Goal: Information Seeking & Learning: Learn about a topic

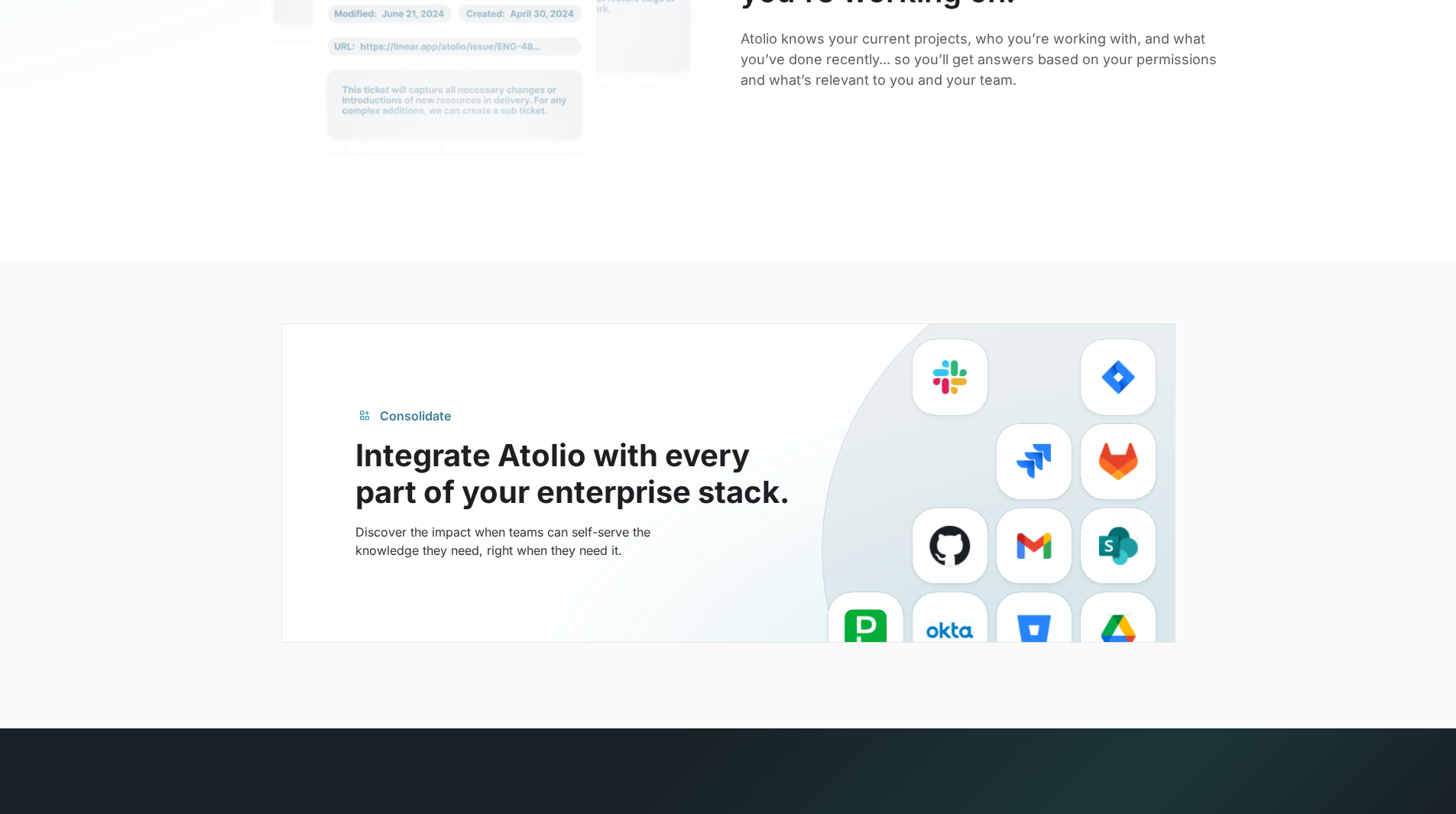
scroll to position [3691, 0]
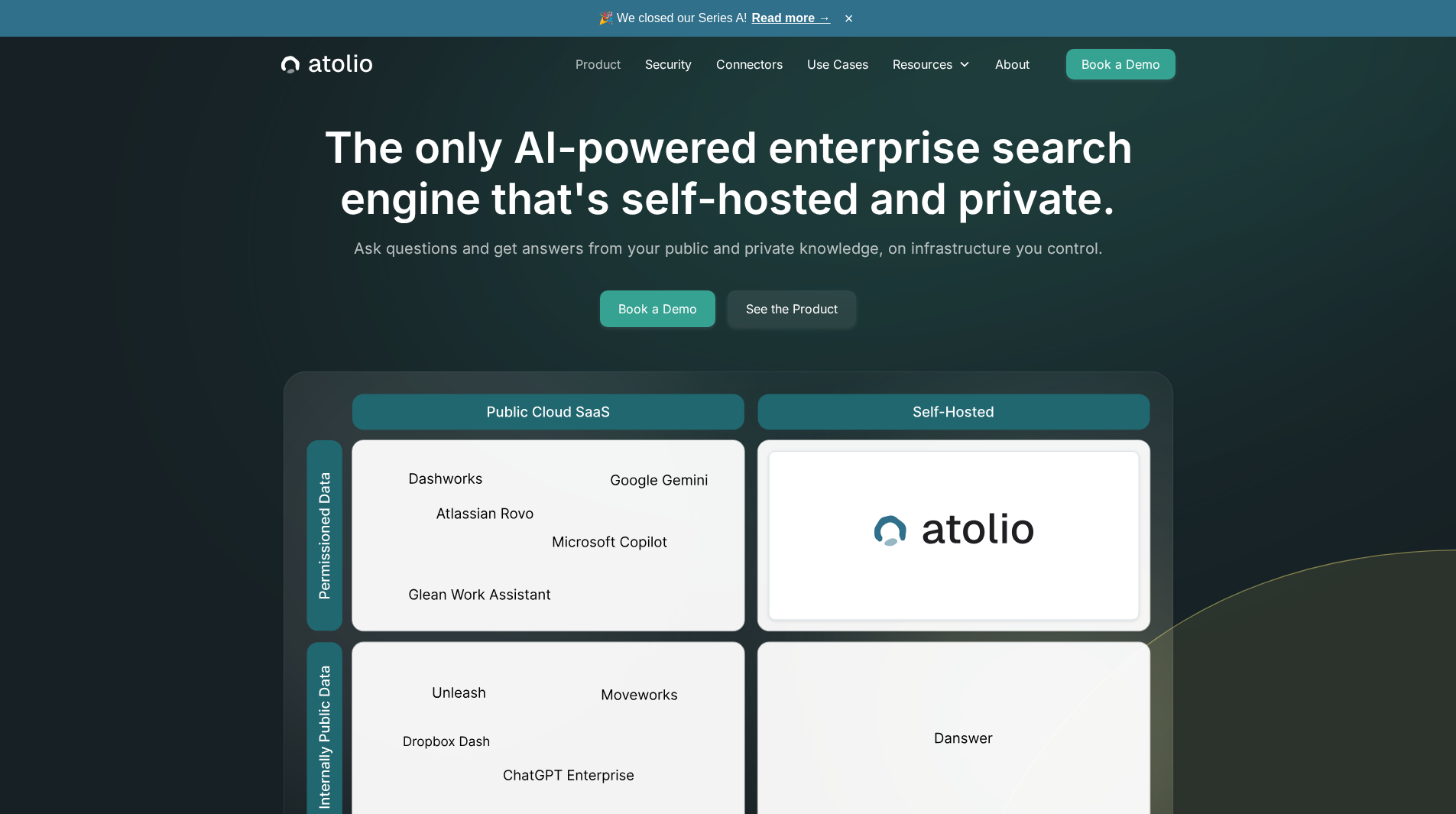
click at [563, 71] on link "Product" at bounding box center [598, 64] width 70 height 30
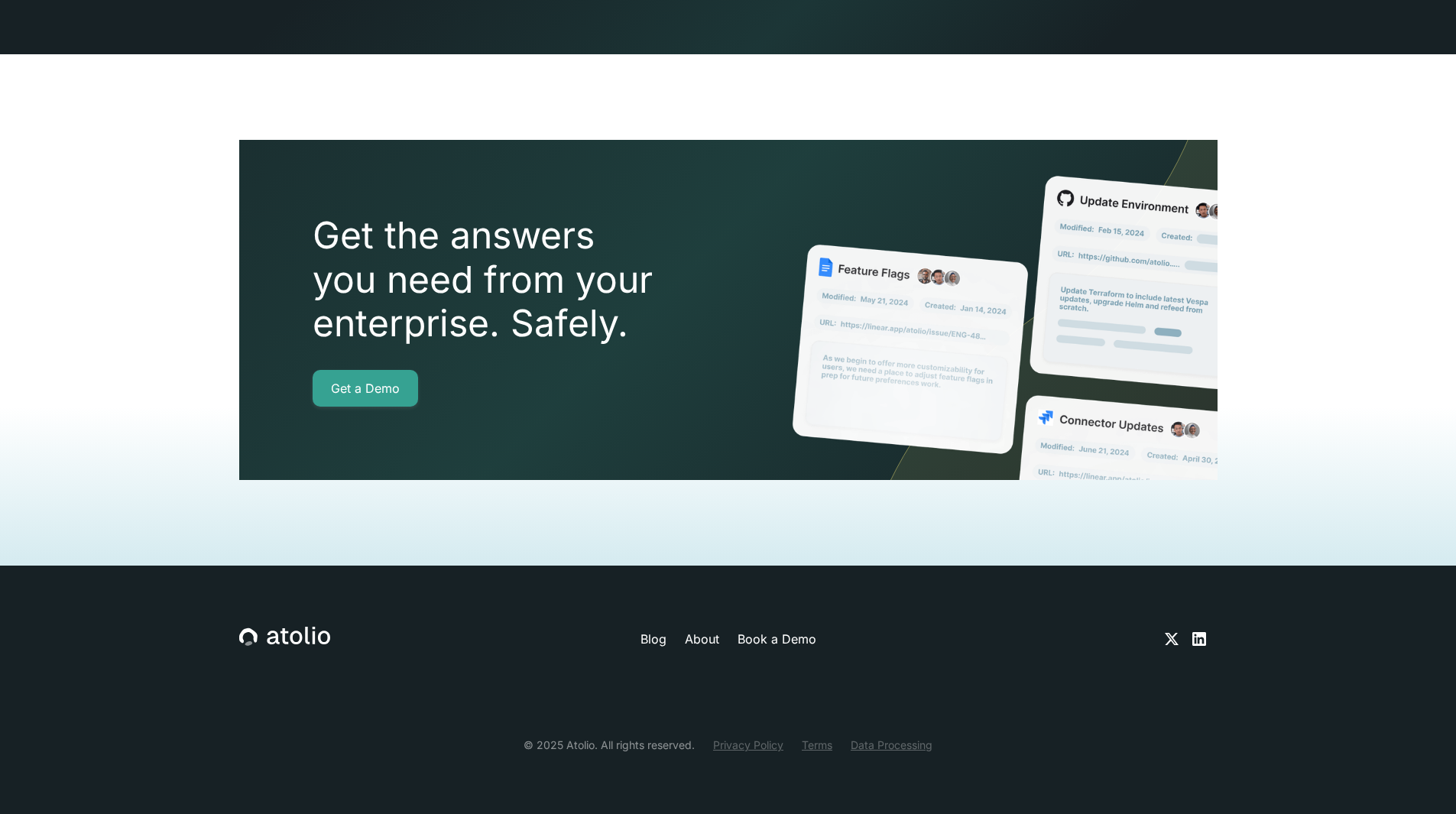
scroll to position [4243, 0]
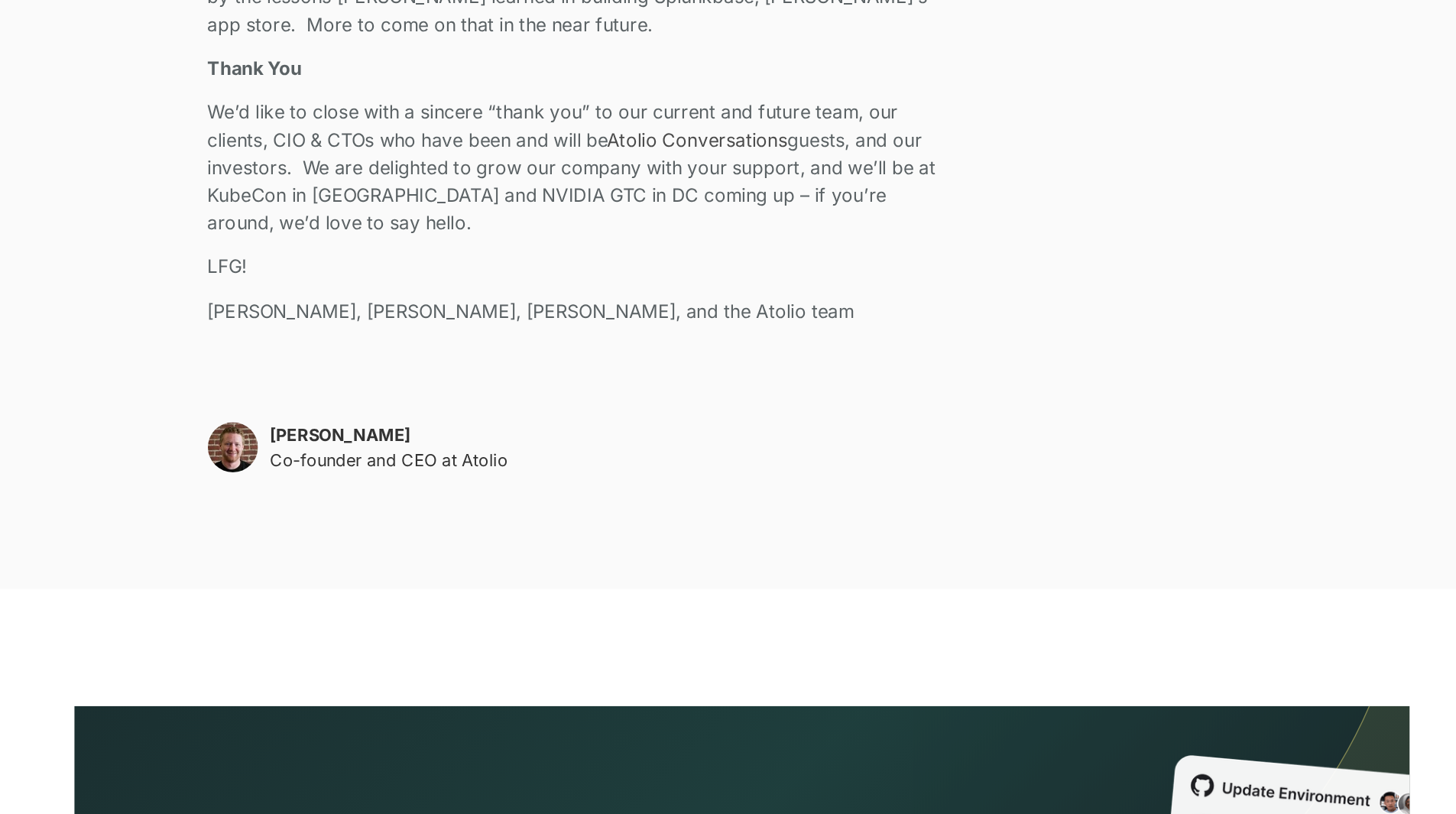
scroll to position [3359, 0]
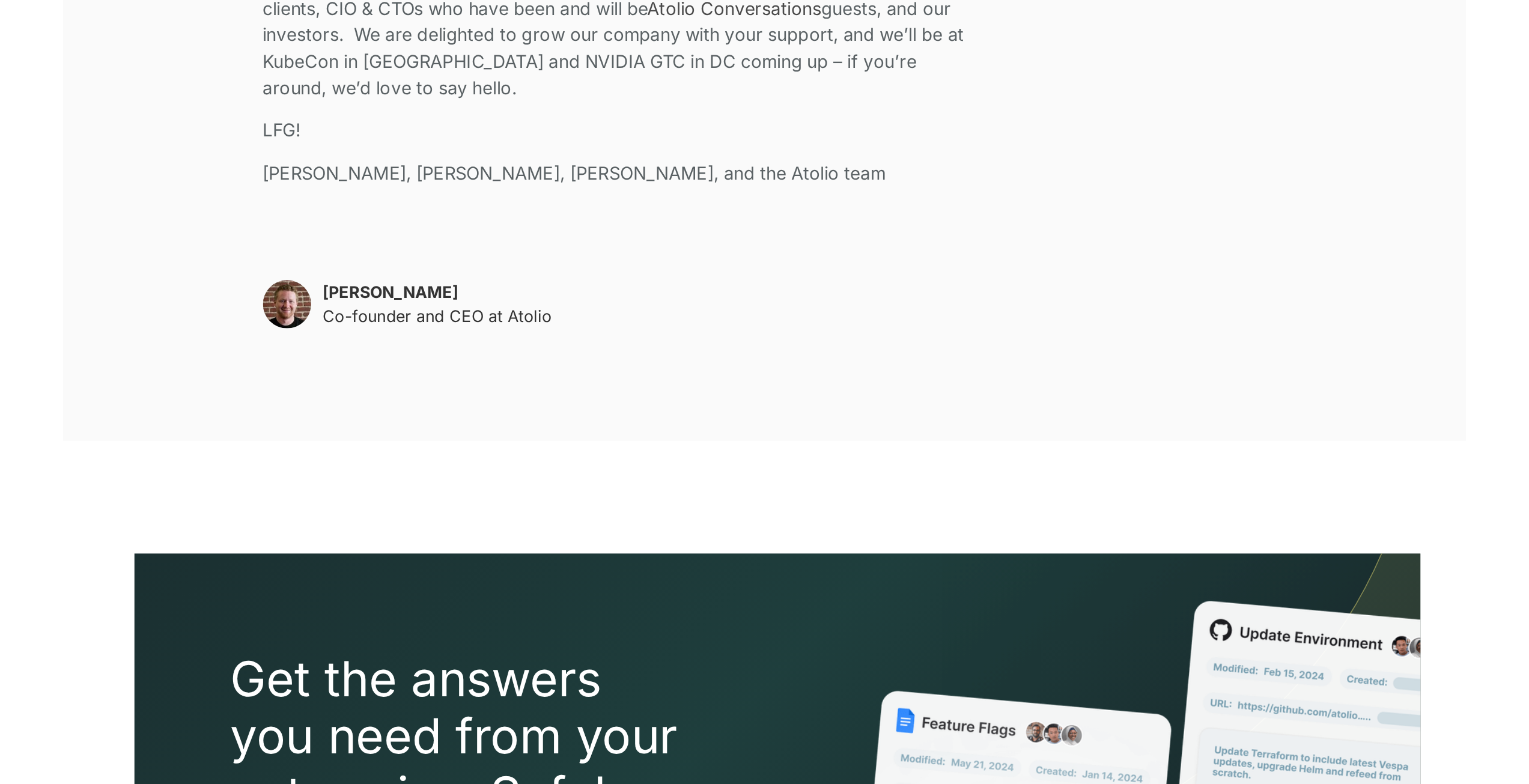
scroll to position [2640, 0]
